Goal: Task Accomplishment & Management: Use online tool/utility

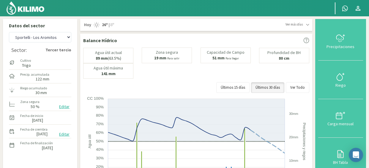
select select "1: Object"
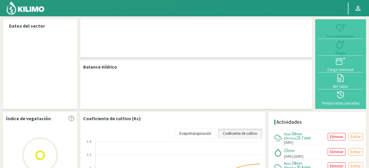
select select "1: Object"
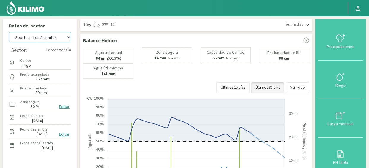
click at [68, 38] on select "[PERSON_NAME] - El 111 [PERSON_NAME] - Los Aromitos [PERSON_NAME] [PERSON_NAME]…" at bounding box center [40, 37] width 62 height 10
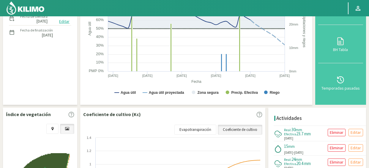
scroll to position [119, 0]
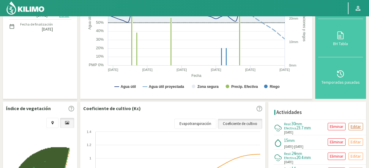
click at [355, 126] on p "Editar" at bounding box center [356, 126] width 10 height 7
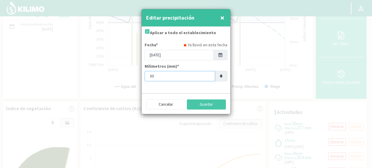
click at [188, 77] on input "30" at bounding box center [180, 76] width 70 height 10
click at [208, 77] on input "21" at bounding box center [180, 76] width 70 height 10
click at [208, 77] on input "20" at bounding box center [180, 76] width 70 height 10
click at [208, 77] on input "11" at bounding box center [180, 76] width 70 height 10
click at [208, 76] on input "12" at bounding box center [180, 76] width 70 height 10
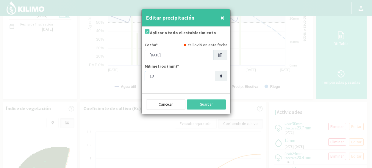
click at [208, 76] on input "13" at bounding box center [180, 76] width 70 height 10
type input "14"
click at [208, 76] on input "14" at bounding box center [180, 76] width 70 height 10
click at [222, 103] on button "Guardar" at bounding box center [206, 105] width 39 height 10
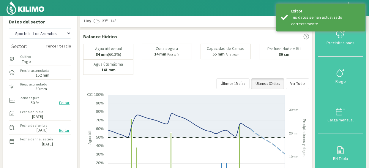
scroll to position [0, 0]
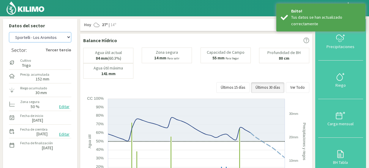
click at [69, 38] on select "[PERSON_NAME] - El 111 [PERSON_NAME] - Los Aromitos [PERSON_NAME] [PERSON_NAME]…" at bounding box center [40, 37] width 62 height 10
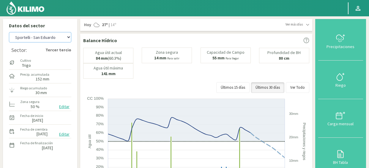
click at [9, 32] on select "[PERSON_NAME] - El 111 [PERSON_NAME] - Los Aromitos [PERSON_NAME] [PERSON_NAME]…" at bounding box center [40, 37] width 62 height 10
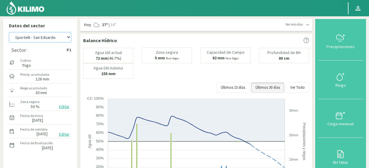
click at [64, 37] on select "[PERSON_NAME] - El 111 [PERSON_NAME] - Los Aromitos [PERSON_NAME] [PERSON_NAME]…" at bounding box center [40, 37] width 62 height 10
click at [9, 32] on select "[PERSON_NAME] - El 111 [PERSON_NAME] - Los Aromitos [PERSON_NAME] [PERSON_NAME]…" at bounding box center [40, 37] width 62 height 10
click at [69, 40] on select "[PERSON_NAME] - El 111 [PERSON_NAME] - Los Aromitos [PERSON_NAME] [PERSON_NAME]…" at bounding box center [40, 37] width 62 height 10
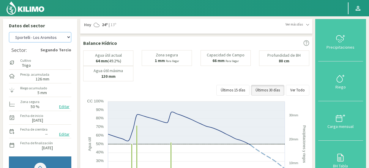
click at [9, 32] on select "[PERSON_NAME] - El 111 [PERSON_NAME] - Los Aromitos [PERSON_NAME] [PERSON_NAME]…" at bounding box center [40, 37] width 62 height 10
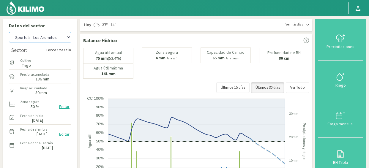
click at [70, 38] on select "[PERSON_NAME] - El 111 [PERSON_NAME] - Los Aromitos [PERSON_NAME] [PERSON_NAME]…" at bounding box center [40, 37] width 62 height 10
click at [9, 32] on select "[PERSON_NAME] - El 111 [PERSON_NAME] - Los Aromitos [PERSON_NAME] [PERSON_NAME]…" at bounding box center [40, 37] width 62 height 10
select select "19: Object"
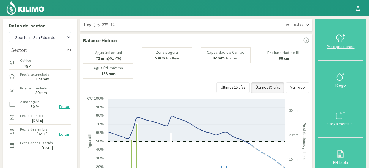
click at [339, 30] on button "Precipitaciones" at bounding box center [341, 41] width 45 height 39
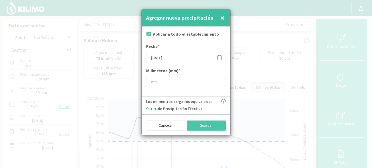
click at [217, 57] on icon at bounding box center [220, 58] width 6 height 6
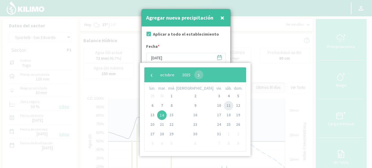
click at [224, 107] on span "11" at bounding box center [229, 106] width 10 height 10
type input "[DATE]"
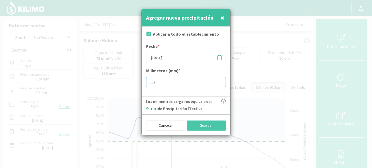
click at [219, 81] on input "12" at bounding box center [186, 82] width 80 height 10
click at [219, 81] on input "13" at bounding box center [186, 82] width 80 height 10
type input "14"
click at [219, 81] on input "14" at bounding box center [186, 82] width 80 height 10
click at [221, 126] on button "Guardar" at bounding box center [206, 126] width 39 height 10
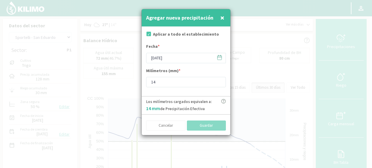
type input "[DATE]"
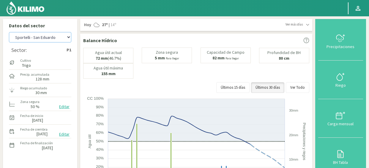
click at [67, 38] on select "[PERSON_NAME] - El 111 [PERSON_NAME] - Los Aromitos [PERSON_NAME] [PERSON_NAME]…" at bounding box center [40, 37] width 62 height 10
click at [9, 32] on select "[PERSON_NAME] - El 111 [PERSON_NAME] - Los Aromitos [PERSON_NAME] [PERSON_NAME]…" at bounding box center [40, 37] width 62 height 10
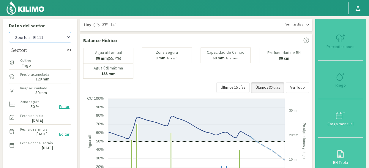
select select "20: Object"
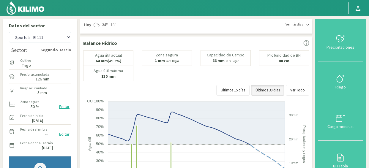
click at [339, 43] on icon at bounding box center [341, 39] width 10 height 10
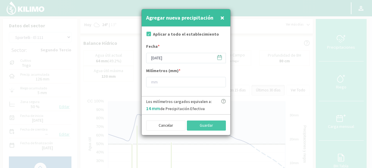
click at [218, 57] on icon at bounding box center [220, 58] width 6 height 6
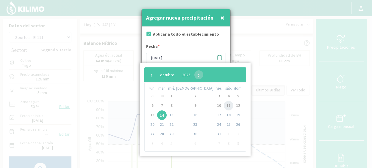
click at [224, 108] on span "11" at bounding box center [229, 106] width 10 height 10
type input "[DATE]"
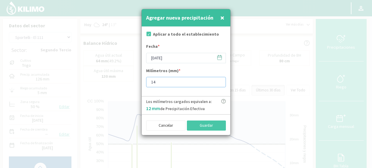
click at [219, 81] on input "14" at bounding box center [186, 82] width 80 height 10
click at [219, 81] on input "21" at bounding box center [186, 82] width 80 height 10
type input "22"
click at [219, 81] on input "22" at bounding box center [186, 82] width 80 height 10
click at [205, 124] on button "Guardar" at bounding box center [206, 126] width 39 height 10
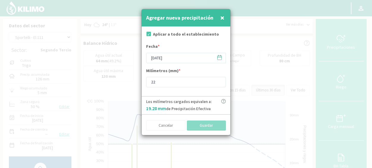
type input "[DATE]"
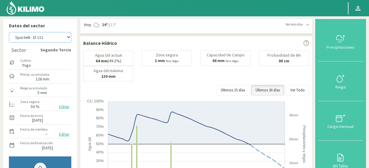
click at [68, 40] on select "[PERSON_NAME] - El 111 [PERSON_NAME] - Los Aromitos [PERSON_NAME] [PERSON_NAME]…" at bounding box center [40, 37] width 62 height 10
click at [9, 32] on select "[PERSON_NAME] - El 111 [PERSON_NAME] - Los Aromitos [PERSON_NAME] [PERSON_NAME]…" at bounding box center [40, 37] width 62 height 10
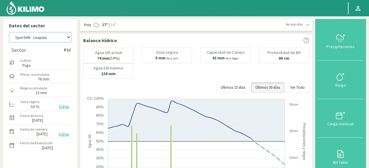
click at [65, 39] on select "[PERSON_NAME] - El 111 [PERSON_NAME] - Los Aromitos [PERSON_NAME] [PERSON_NAME]…" at bounding box center [40, 37] width 62 height 10
click at [9, 32] on select "[PERSON_NAME] - El 111 [PERSON_NAME] - Los Aromitos [PERSON_NAME] [PERSON_NAME]…" at bounding box center [40, 37] width 62 height 10
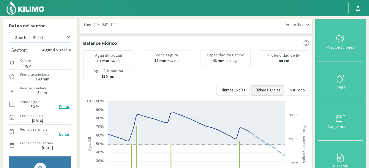
click at [70, 39] on select "[PERSON_NAME] - El 111 [PERSON_NAME] - Los Aromitos [PERSON_NAME] [PERSON_NAME]…" at bounding box center [40, 37] width 62 height 10
click at [9, 32] on select "[PERSON_NAME] - El 111 [PERSON_NAME] - Los Aromitos [PERSON_NAME] [PERSON_NAME]…" at bounding box center [40, 37] width 62 height 10
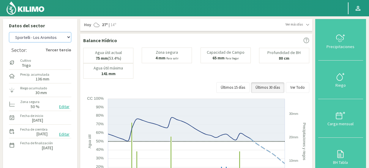
click at [68, 38] on select "[PERSON_NAME] - El 111 [PERSON_NAME] - Los Aromitos [PERSON_NAME] [PERSON_NAME]…" at bounding box center [40, 37] width 62 height 10
click at [9, 32] on select "[PERSON_NAME] - El 111 [PERSON_NAME] - Los Aromitos [PERSON_NAME] [PERSON_NAME]…" at bounding box center [40, 37] width 62 height 10
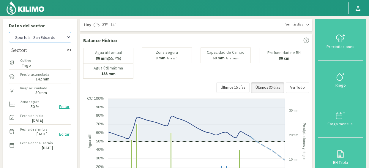
click at [69, 39] on select "[PERSON_NAME] - El 111 [PERSON_NAME] - Los Aromitos [PERSON_NAME] [PERSON_NAME]…" at bounding box center [40, 37] width 62 height 10
click at [9, 32] on select "[PERSON_NAME] - El 111 [PERSON_NAME] - Los Aromitos [PERSON_NAME] [PERSON_NAME]…" at bounding box center [40, 37] width 62 height 10
select select "42: Object"
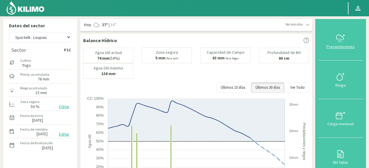
click at [346, 54] on button "Precipitaciones" at bounding box center [341, 41] width 45 height 39
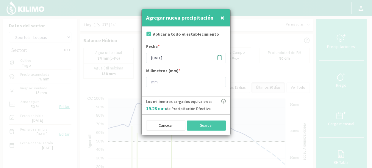
click at [218, 57] on icon at bounding box center [220, 58] width 6 height 6
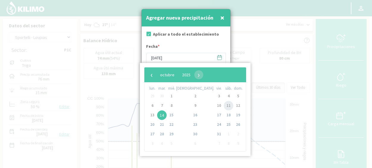
click at [224, 107] on span "11" at bounding box center [229, 106] width 10 height 10
type input "[DATE]"
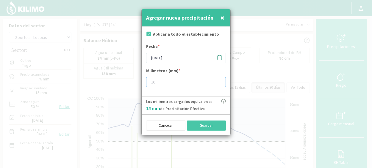
click at [218, 81] on input "16" at bounding box center [186, 82] width 80 height 10
click at [218, 81] on input "17" at bounding box center [186, 82] width 80 height 10
click at [218, 81] on input "18" at bounding box center [186, 82] width 80 height 10
click at [218, 81] on input "19" at bounding box center [186, 82] width 80 height 10
type input "20"
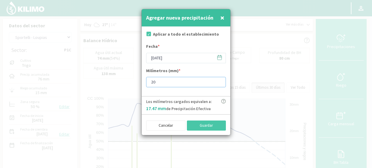
click at [218, 81] on input "20" at bounding box center [186, 82] width 80 height 10
click at [217, 125] on button "Guardar" at bounding box center [206, 126] width 39 height 10
type input "[DATE]"
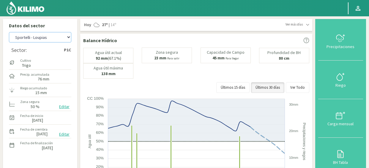
click at [68, 39] on select "[PERSON_NAME] - El 111 [PERSON_NAME] - Los Aromitos [PERSON_NAME] [PERSON_NAME]…" at bounding box center [40, 37] width 62 height 10
click at [68, 37] on select "[PERSON_NAME] - El 111 [PERSON_NAME] - Los Aromitos [PERSON_NAME] [PERSON_NAME]…" at bounding box center [40, 37] width 62 height 10
click at [9, 32] on select "[PERSON_NAME] - El 111 [PERSON_NAME] - Los Aromitos [PERSON_NAME] [PERSON_NAME]…" at bounding box center [40, 37] width 62 height 10
select select "47: Object"
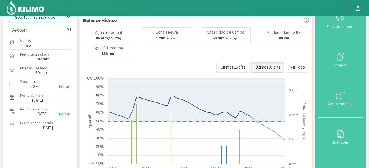
scroll to position [30, 0]
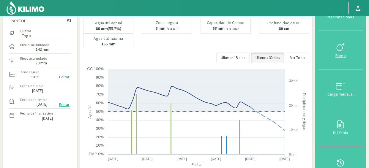
click at [341, 56] on div "Riego" at bounding box center [340, 56] width 41 height 4
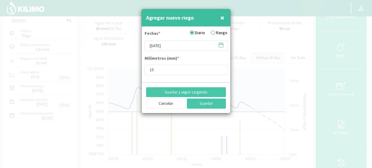
click at [213, 34] on label "Rango" at bounding box center [219, 33] width 16 height 6
click at [0, 0] on input "Rango" at bounding box center [0, 0] width 0 height 0
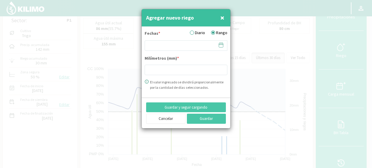
click at [219, 45] on icon at bounding box center [221, 45] width 6 height 6
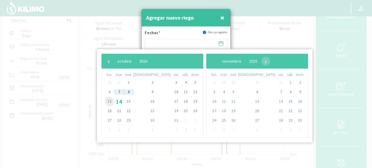
click at [111, 102] on span "13" at bounding box center [110, 102] width 10 height 10
click at [133, 103] on span "15" at bounding box center [129, 102] width 10 height 10
type input "13/10/2025 - 15/10/2025"
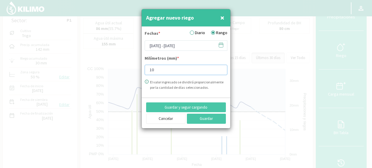
click at [219, 68] on input "10" at bounding box center [186, 70] width 83 height 10
click at [219, 68] on input "11" at bounding box center [186, 70] width 83 height 10
click at [219, 68] on input "12" at bounding box center [186, 70] width 83 height 10
click at [219, 68] on input "13" at bounding box center [186, 70] width 83 height 10
click at [219, 68] on input "14" at bounding box center [186, 70] width 83 height 10
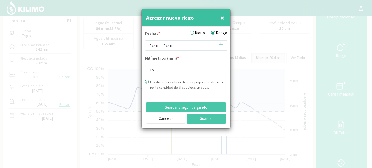
type input "15"
click at [219, 68] on input "15" at bounding box center [186, 70] width 83 height 10
click at [219, 120] on button "Guardar" at bounding box center [206, 119] width 39 height 10
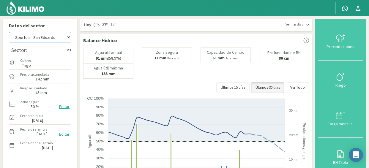
click at [68, 38] on select "[PERSON_NAME] - El 111 [PERSON_NAME] - Los Aromitos [PERSON_NAME] [PERSON_NAME]…" at bounding box center [40, 37] width 62 height 10
click at [9, 32] on select "[PERSON_NAME] - El 111 [PERSON_NAME] - Los Aromitos [PERSON_NAME] [PERSON_NAME]…" at bounding box center [40, 37] width 62 height 10
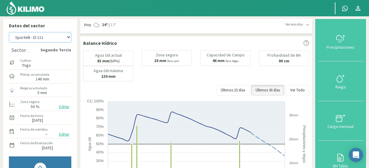
click at [69, 37] on select "[PERSON_NAME] - El 111 [PERSON_NAME] - Los Aromitos [PERSON_NAME] [PERSON_NAME]…" at bounding box center [40, 37] width 62 height 10
click at [9, 32] on select "[PERSON_NAME] - El 111 [PERSON_NAME] - Los Aromitos [PERSON_NAME] [PERSON_NAME]…" at bounding box center [40, 37] width 62 height 10
select select "10: Object"
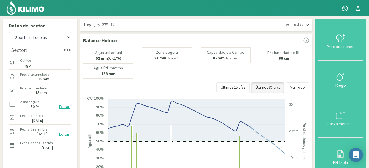
click at [69, 26] on p "Datos del sector" at bounding box center [40, 25] width 62 height 7
click at [68, 38] on select "[PERSON_NAME] - El 111 [PERSON_NAME] - Los Aromitos [PERSON_NAME] [PERSON_NAME]…" at bounding box center [40, 37] width 62 height 10
